Goal: Task Accomplishment & Management: Use online tool/utility

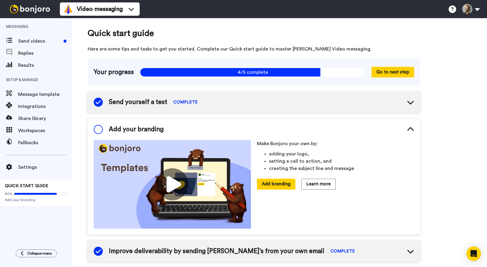
scroll to position [34, 0]
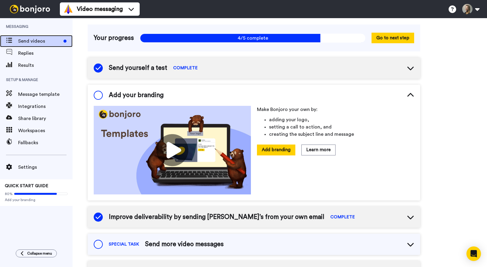
click at [29, 39] on span "Send videos" at bounding box center [39, 40] width 43 height 7
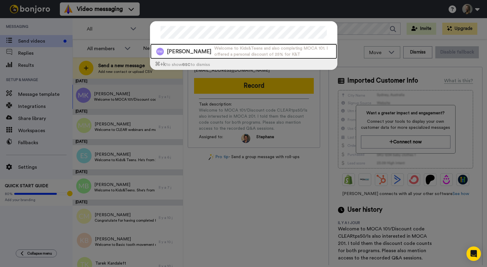
click at [214, 50] on span "Welcome to Kids&Teens and also completing MOCA 101. I offered a personal discou…" at bounding box center [275, 51] width 123 height 12
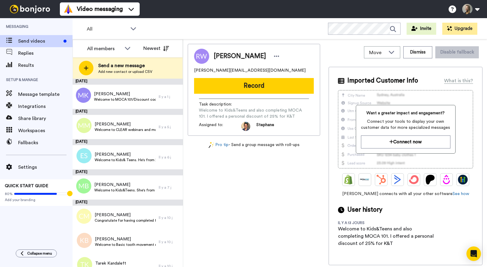
click at [222, 154] on div "[PERSON_NAME] [PERSON_NAME][EMAIL_ADDRESS][DOMAIN_NAME] Record Task description…" at bounding box center [254, 154] width 132 height 221
